Goal: Task Accomplishment & Management: Manage account settings

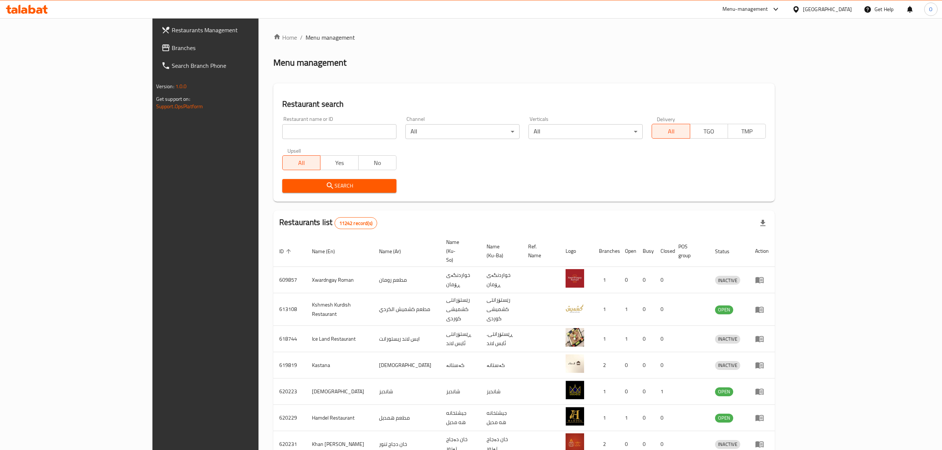
click at [172, 50] on span "Branches" at bounding box center [238, 47] width 132 height 9
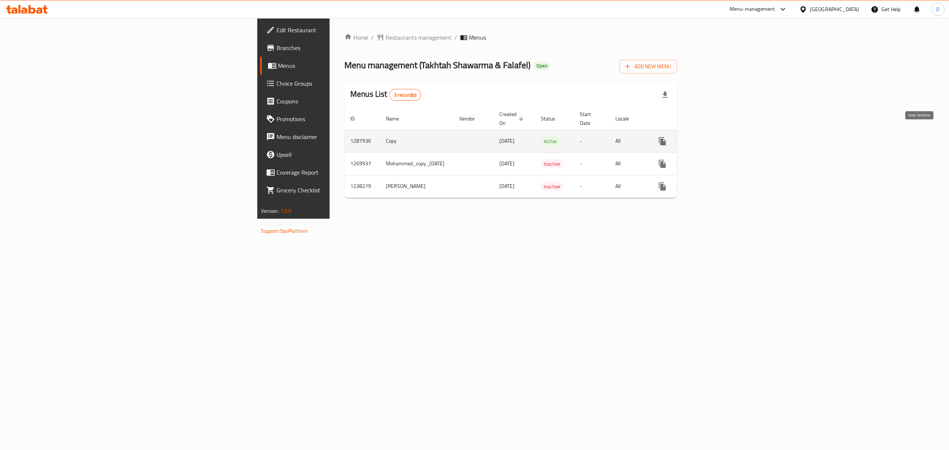
click at [725, 133] on link "enhanced table" at bounding box center [716, 141] width 18 height 18
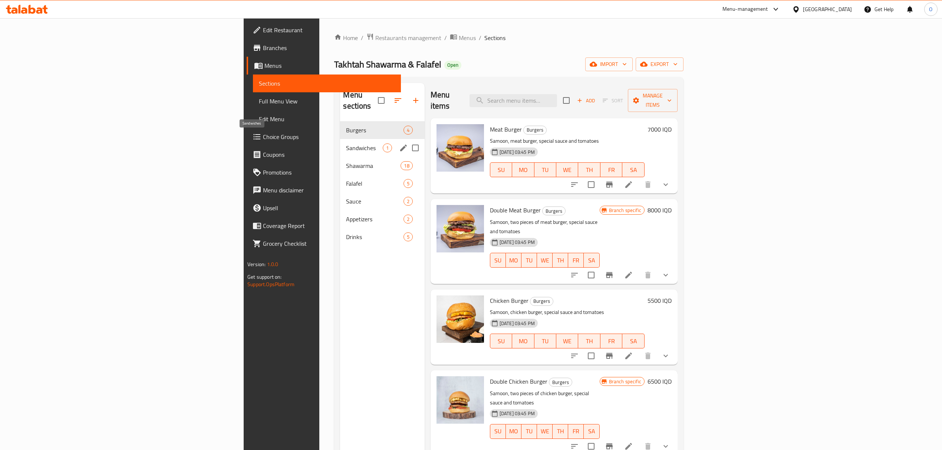
click at [346, 143] on span "Sandwiches" at bounding box center [364, 147] width 36 height 9
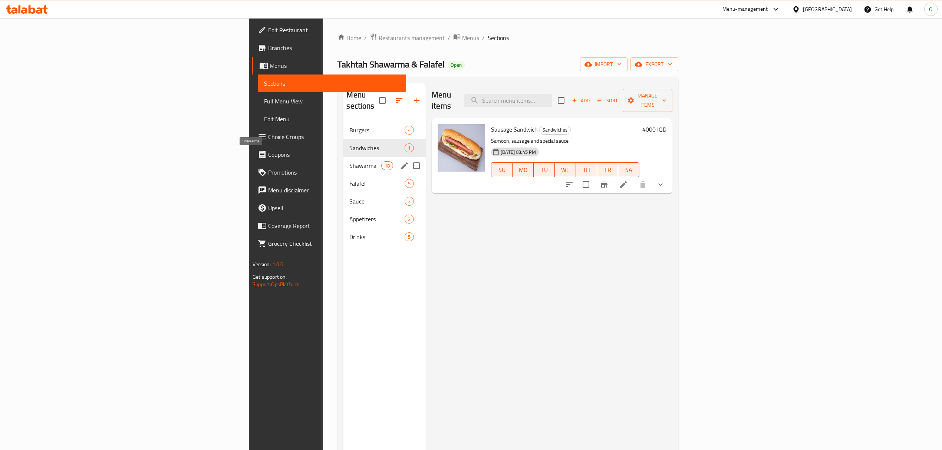
click at [349, 161] on span "Shawarma" at bounding box center [365, 165] width 32 height 9
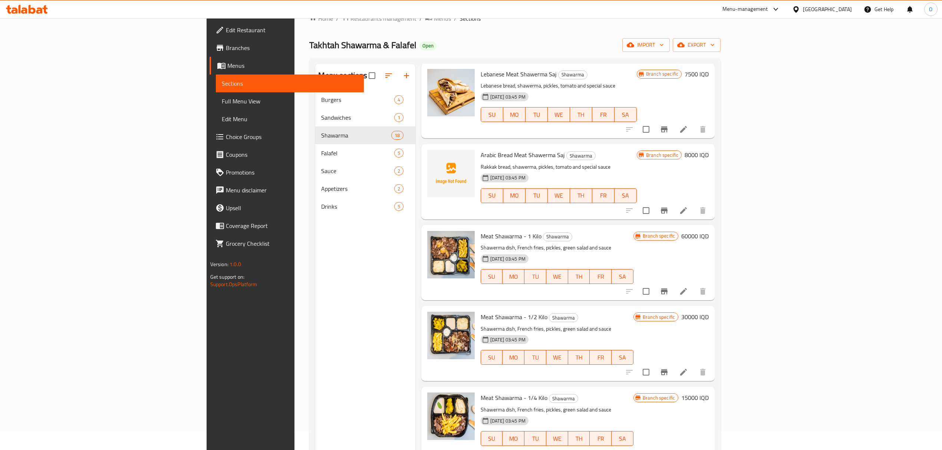
scroll to position [5, 0]
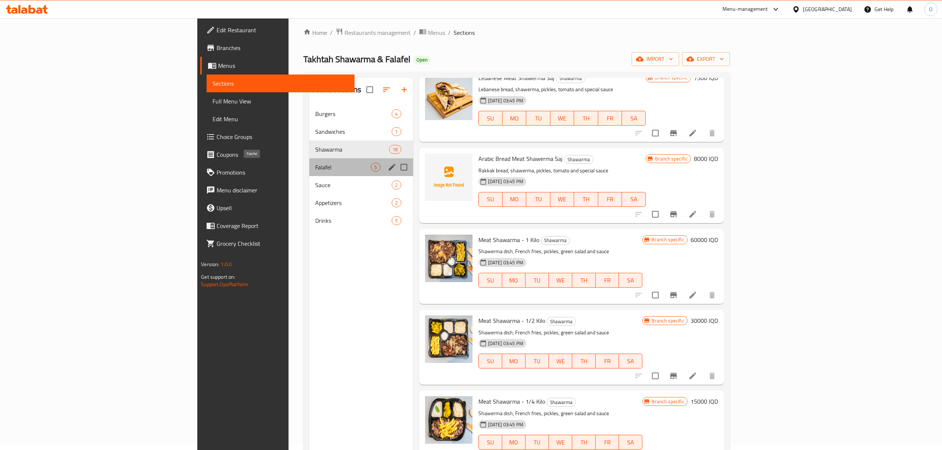
click at [315, 167] on span "Falafel" at bounding box center [343, 167] width 56 height 9
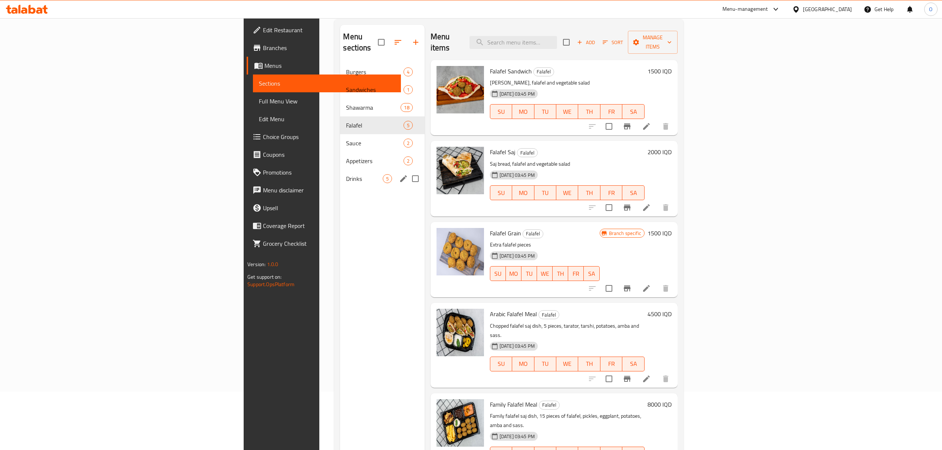
scroll to position [5, 0]
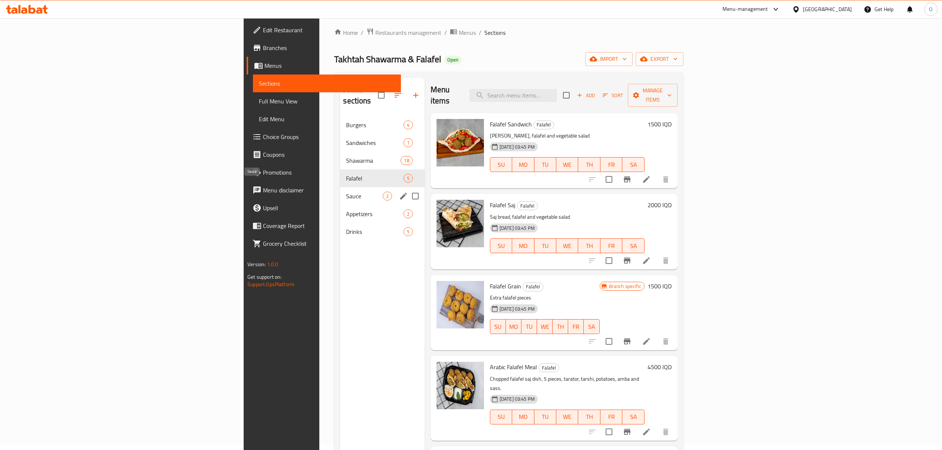
click at [346, 192] on span "Sauce" at bounding box center [364, 196] width 36 height 9
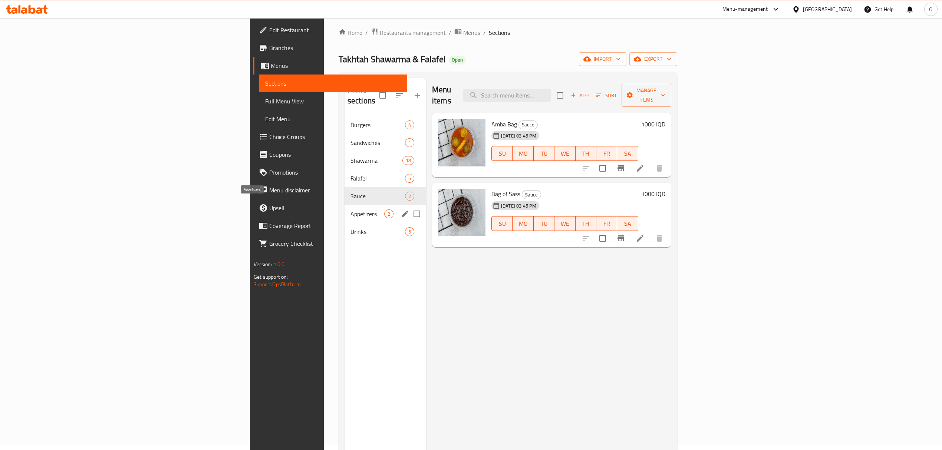
click at [350, 209] on span "Appetizers" at bounding box center [367, 213] width 34 height 9
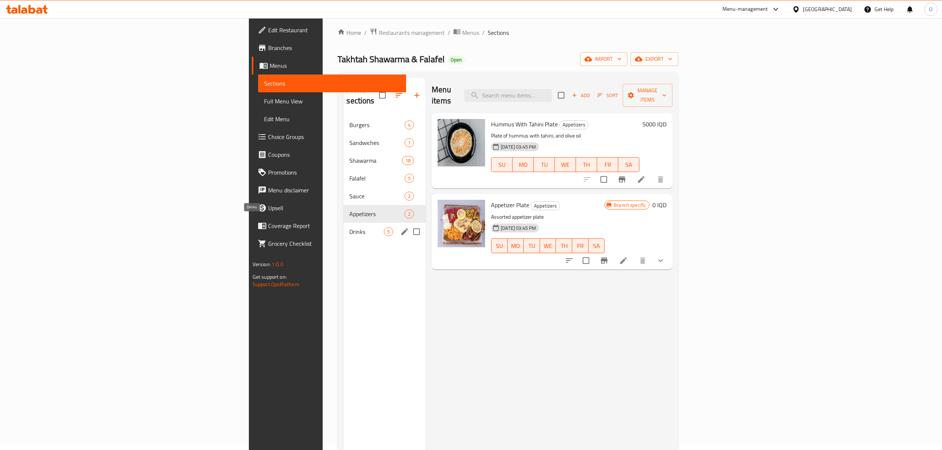
click at [349, 227] on span "Drinks" at bounding box center [366, 231] width 34 height 9
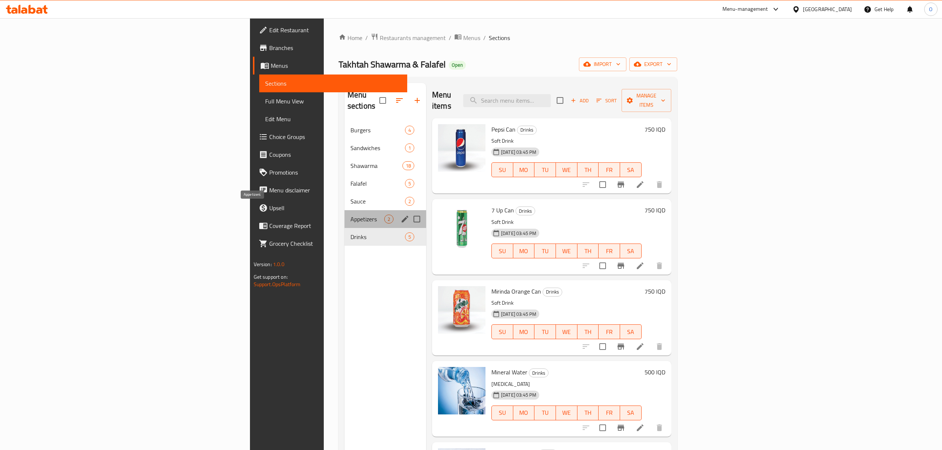
click at [350, 215] on span "Appetizers" at bounding box center [367, 219] width 34 height 9
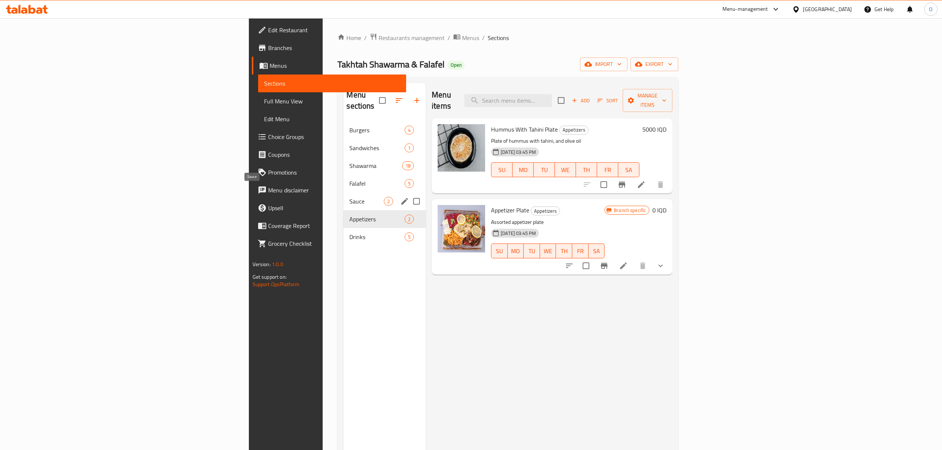
click at [349, 197] on span "Sauce" at bounding box center [366, 201] width 34 height 9
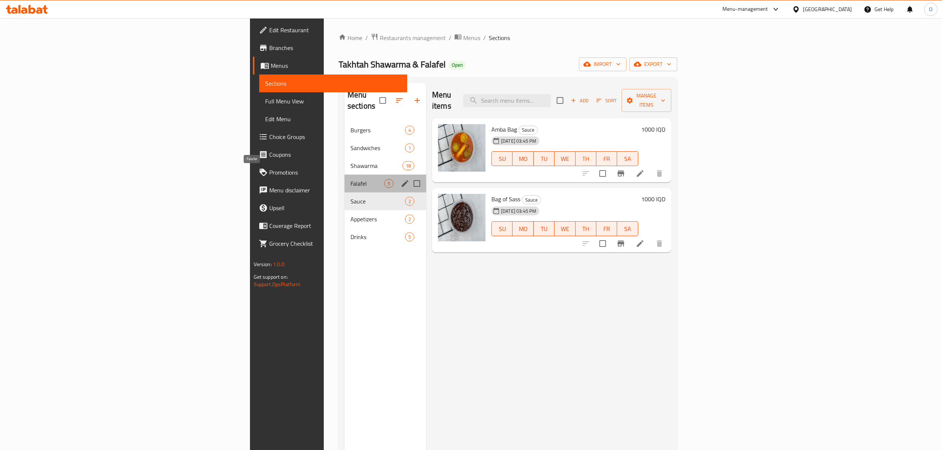
click at [350, 179] on span "Falafel" at bounding box center [367, 183] width 34 height 9
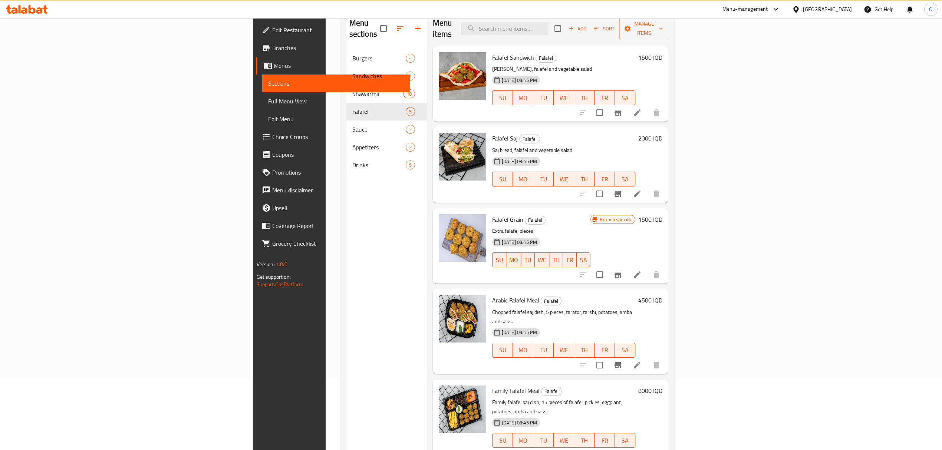
scroll to position [55, 0]
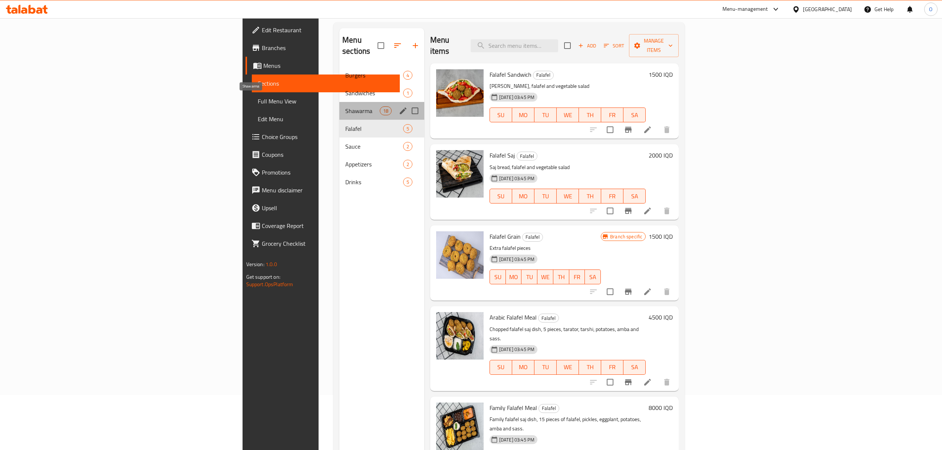
click at [345, 106] on span "Shawarma" at bounding box center [362, 110] width 34 height 9
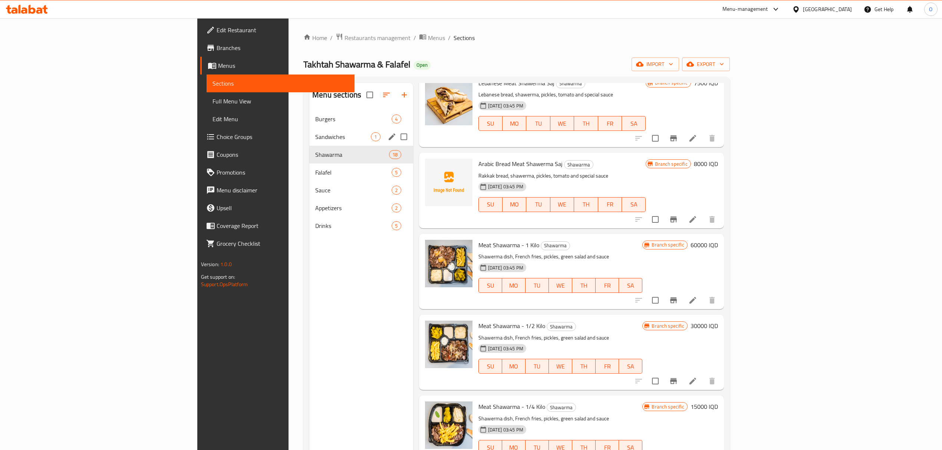
click at [309, 142] on div "Sandwiches 1" at bounding box center [360, 137] width 103 height 18
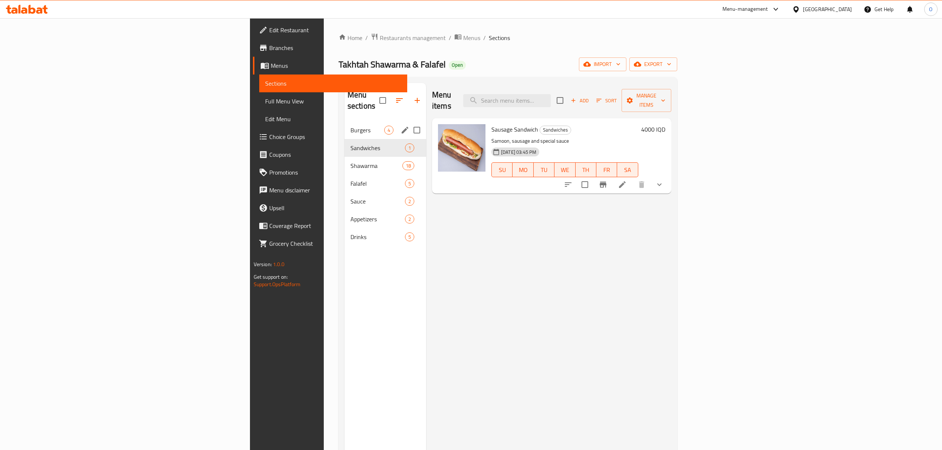
click at [350, 126] on span "Burgers" at bounding box center [367, 130] width 34 height 9
